Goal: Task Accomplishment & Management: Check status

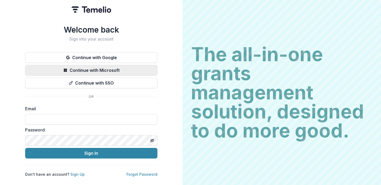
click at [113, 67] on button "Continue with Microsoft" at bounding box center [91, 70] width 132 height 11
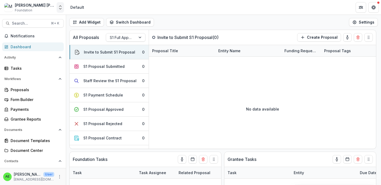
click at [60, 8] on icon "Open entity switcher" at bounding box center [60, 7] width 5 height 5
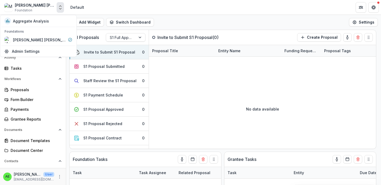
click at [210, 17] on div "Add Widget Switch Dashboard Default New Dashboard Settings" at bounding box center [223, 22] width 315 height 15
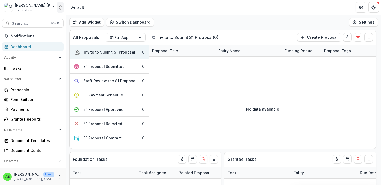
click at [59, 8] on icon "Open entity switcher" at bounding box center [60, 7] width 5 height 5
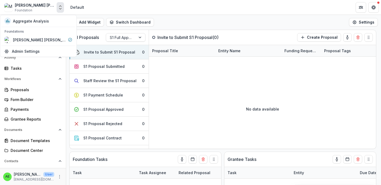
click at [166, 15] on div "Add Widget Switch Dashboard Default New Dashboard Settings" at bounding box center [223, 22] width 315 height 15
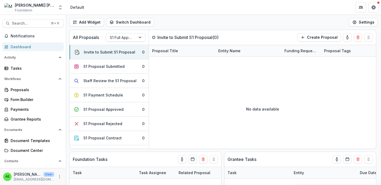
click at [39, 8] on div "Mary Reynolds Babcock Workflow Sandbox Foundation" at bounding box center [35, 7] width 40 height 10
click at [60, 6] on icon "Open entity switcher" at bounding box center [60, 7] width 5 height 5
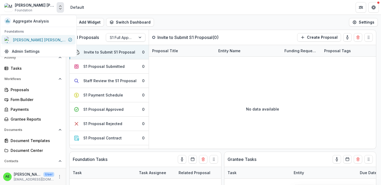
click at [48, 40] on div "[PERSON_NAME] [PERSON_NAME] Workflow Sandbox" at bounding box center [39, 40] width 53 height 6
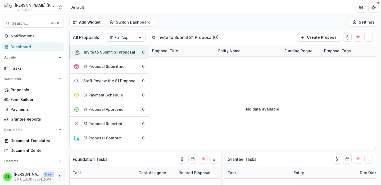
click at [35, 9] on div "Mary Reynolds Babcock Workflow Sandbox Foundation" at bounding box center [35, 7] width 40 height 10
click at [62, 7] on icon "Open entity switcher" at bounding box center [60, 7] width 5 height 5
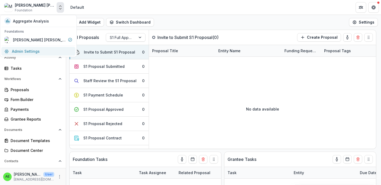
click at [35, 51] on link "Admin Settings" at bounding box center [38, 51] width 74 height 9
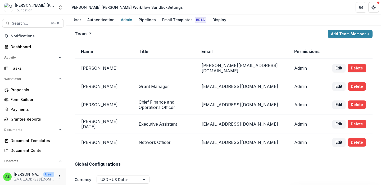
click at [36, 8] on div "Mary Reynolds Babcock Workflow Sandbox Foundation" at bounding box center [35, 7] width 40 height 10
click at [27, 6] on div "[PERSON_NAME] [PERSON_NAME] Workflow Sandbox" at bounding box center [35, 5] width 40 height 6
click at [26, 36] on span "Notifications" at bounding box center [36, 36] width 51 height 4
click at [19, 46] on div "Dashboard" at bounding box center [35, 47] width 49 height 6
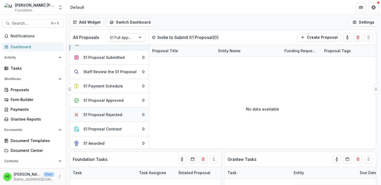
scroll to position [11, 0]
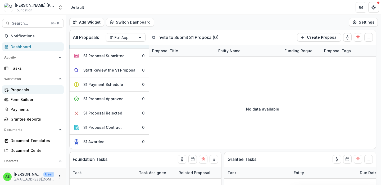
click at [19, 89] on div "Proposals" at bounding box center [35, 90] width 49 height 6
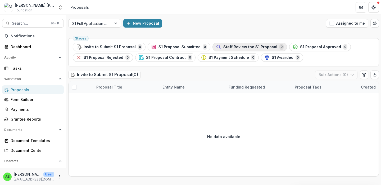
click at [237, 46] on span "Staff Review the S1 Proposal" at bounding box center [250, 47] width 54 height 4
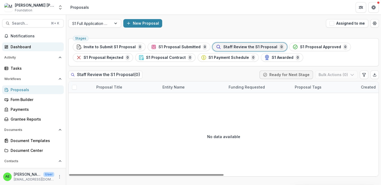
click at [24, 49] on div "Dashboard" at bounding box center [35, 47] width 49 height 6
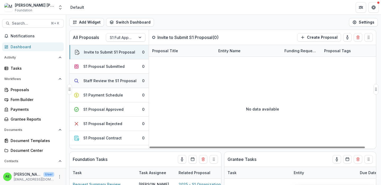
click at [108, 80] on div "Staff Review the S1 Proposal" at bounding box center [109, 81] width 53 height 6
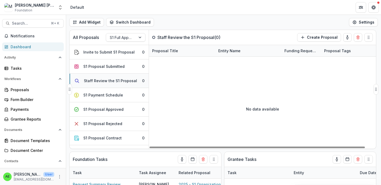
click at [97, 79] on div "Staff Review the S1 Proposal" at bounding box center [110, 81] width 53 height 6
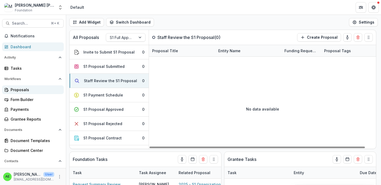
click at [19, 88] on div "Proposals" at bounding box center [35, 90] width 49 height 6
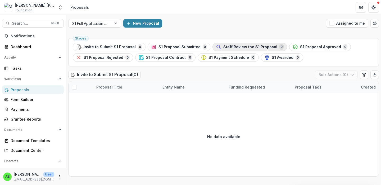
click at [241, 47] on span "Staff Review the S1 Proposal" at bounding box center [250, 47] width 54 height 4
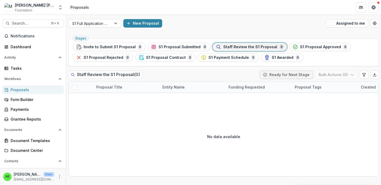
drag, startPoint x: 36, startPoint y: 8, endPoint x: 54, endPoint y: 9, distance: 18.0
click at [36, 8] on div "Mary Reynolds Babcock Workflow Sandbox Foundation" at bounding box center [35, 7] width 40 height 10
click at [262, 45] on span "Staff Review the S1 Proposal" at bounding box center [250, 47] width 54 height 4
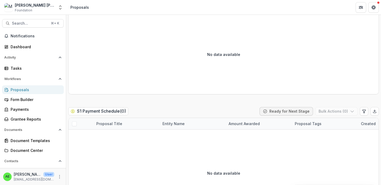
scroll to position [823, 0]
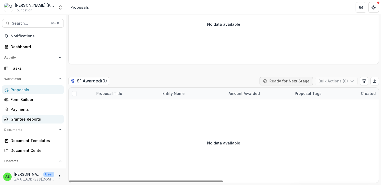
click at [20, 118] on div "Grantee Reports" at bounding box center [35, 119] width 49 height 6
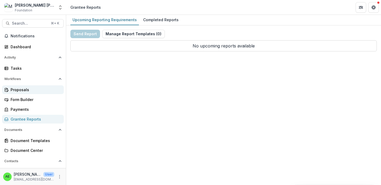
click at [23, 88] on div "Proposals" at bounding box center [35, 90] width 49 height 6
